Goal: Check status

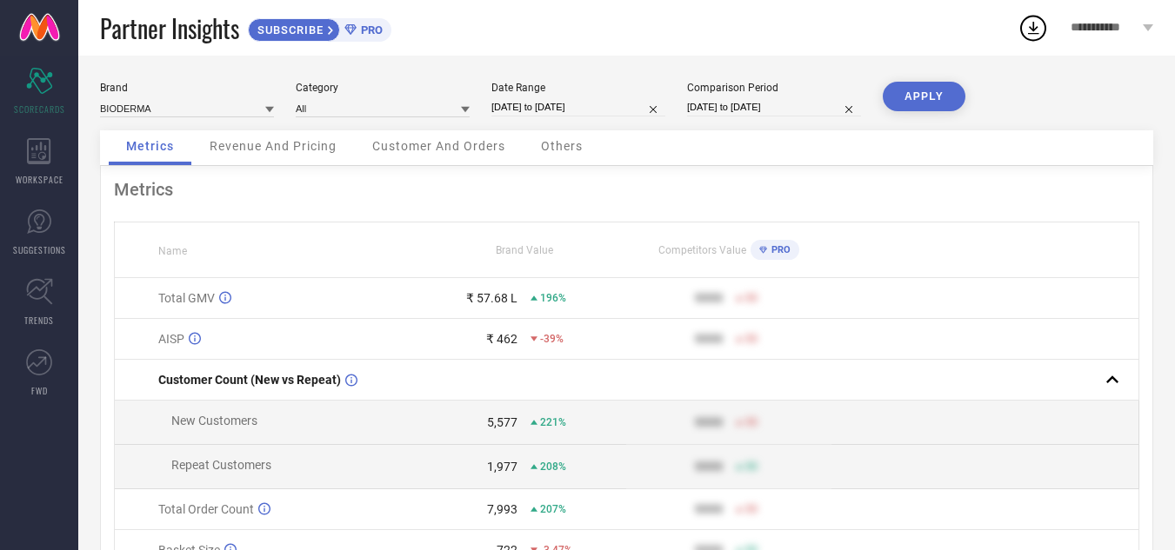
select select "8"
select select "2025"
select select "9"
select select "2025"
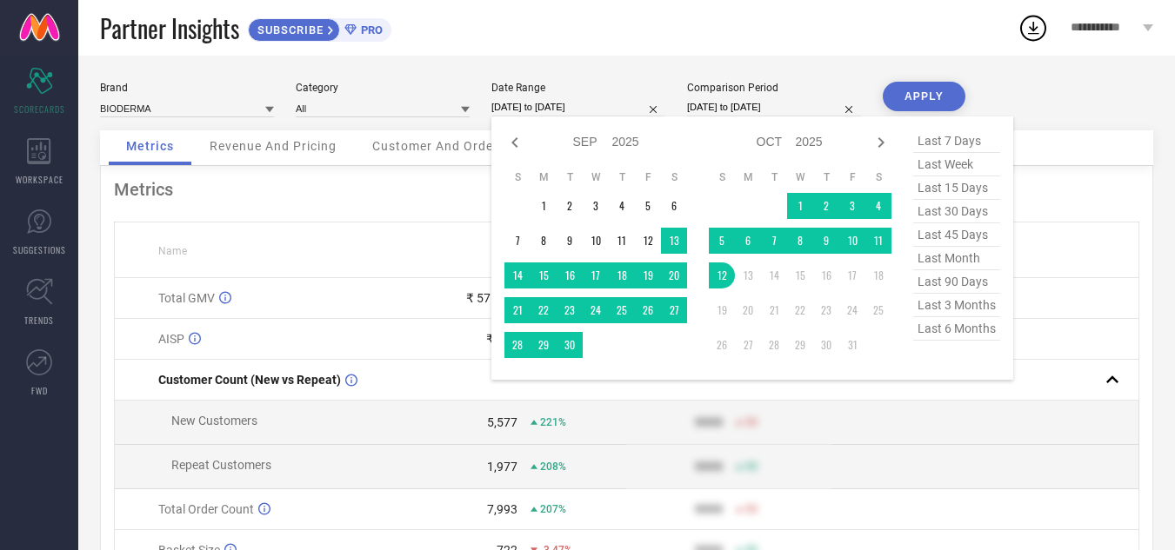
click at [597, 101] on input "[DATE] to [DATE]" at bounding box center [578, 107] width 174 height 18
click at [800, 203] on td "1" at bounding box center [800, 206] width 26 height 26
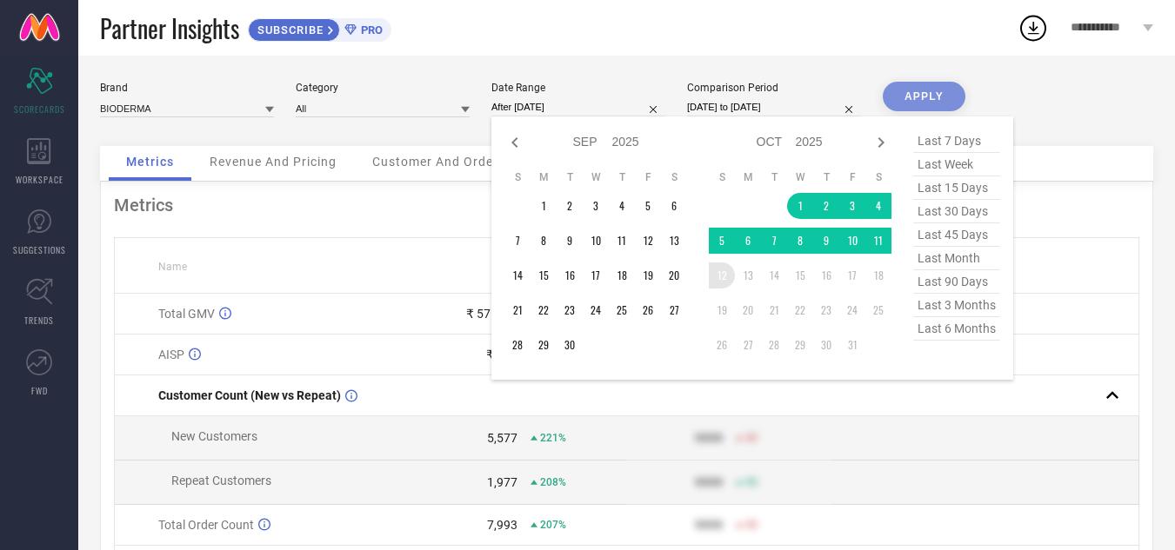
type input "[DATE] to [DATE]"
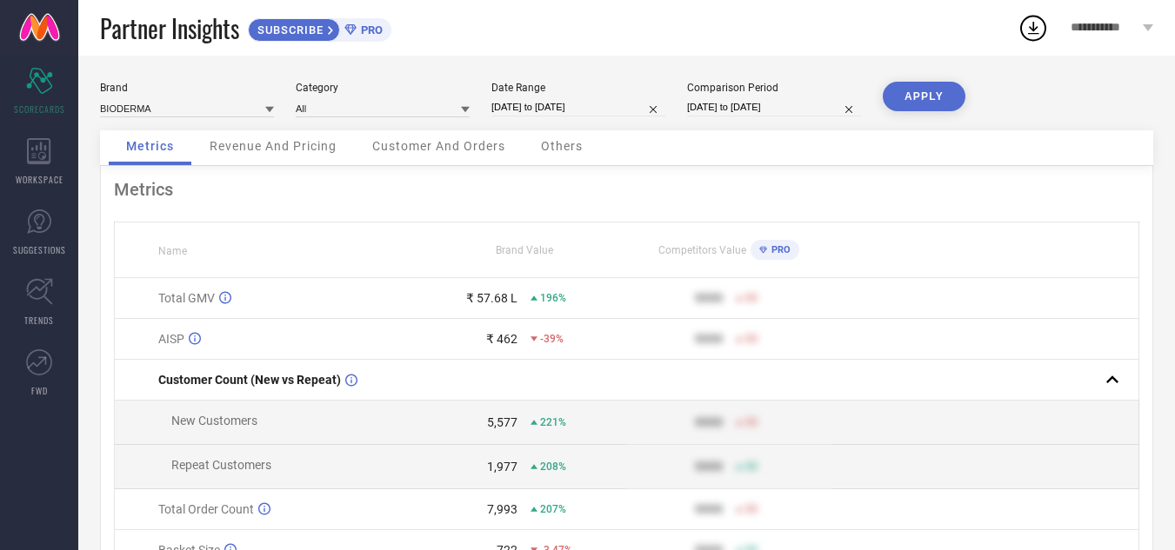
click at [911, 103] on button "APPLY" at bounding box center [924, 97] width 83 height 30
